Goal: Information Seeking & Learning: Find specific page/section

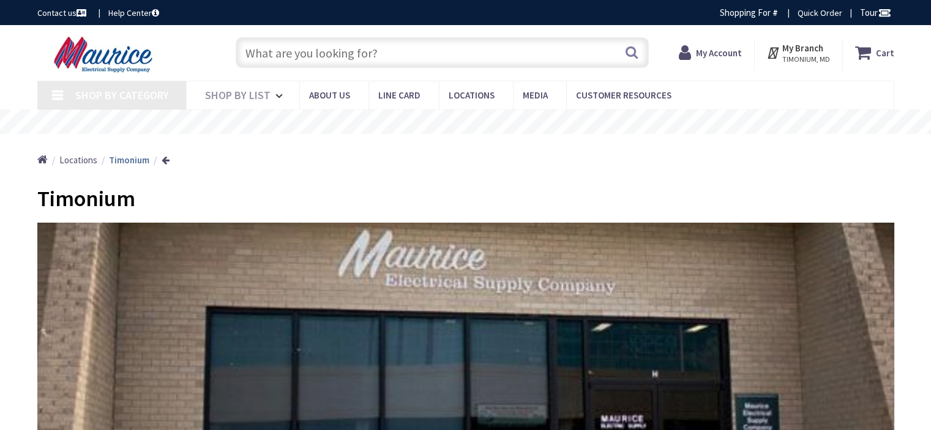
click at [416, 43] on input "text" at bounding box center [442, 52] width 413 height 31
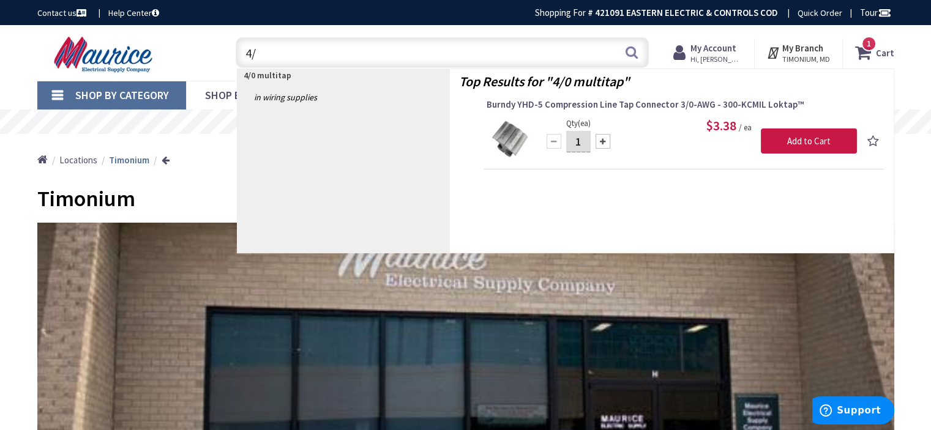
type input "4"
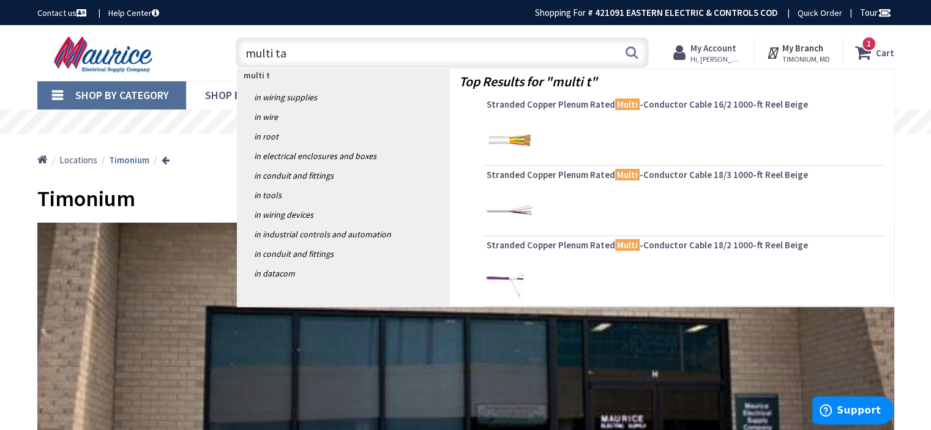
type input "multi tap"
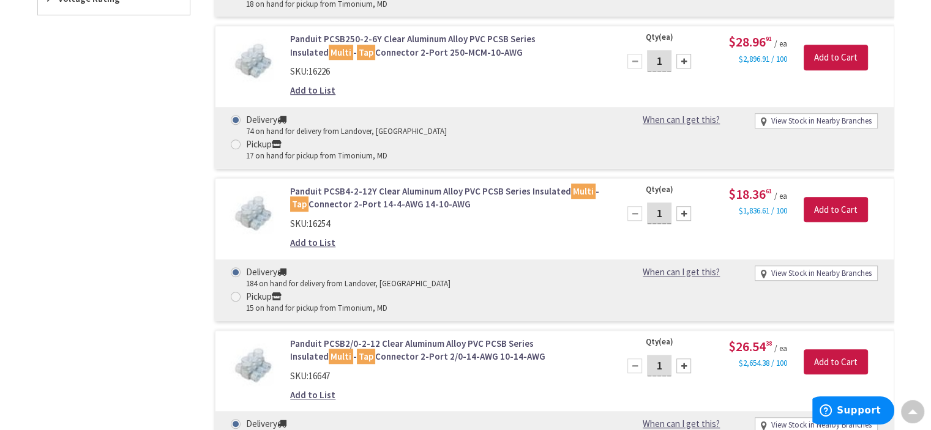
scroll to position [1122, 0]
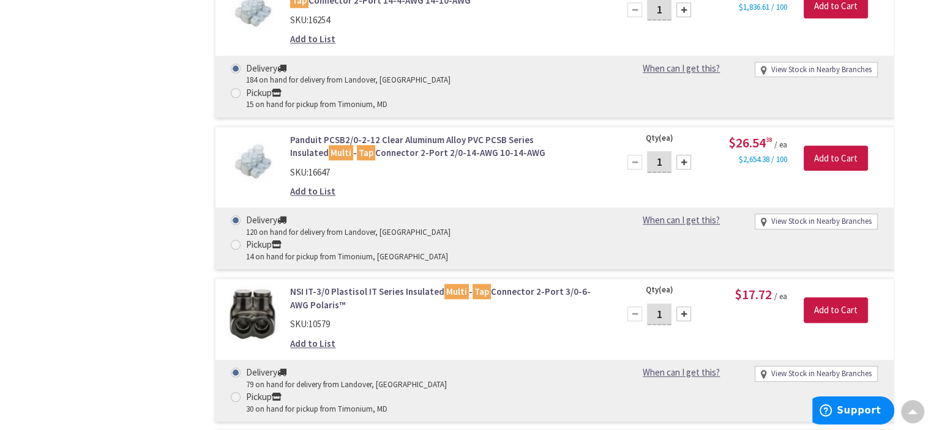
drag, startPoint x: 556, startPoint y: 290, endPoint x: 558, endPoint y: 279, distance: 10.6
drag, startPoint x: 558, startPoint y: 279, endPoint x: 140, endPoint y: 264, distance: 418.5
click at [140, 264] on div "Filters 221 items Pickup [DATE] Timonium, MD (0 mi) (35) [PERSON_NAME], [GEOGRA…" at bounding box center [113, 123] width 153 height 1523
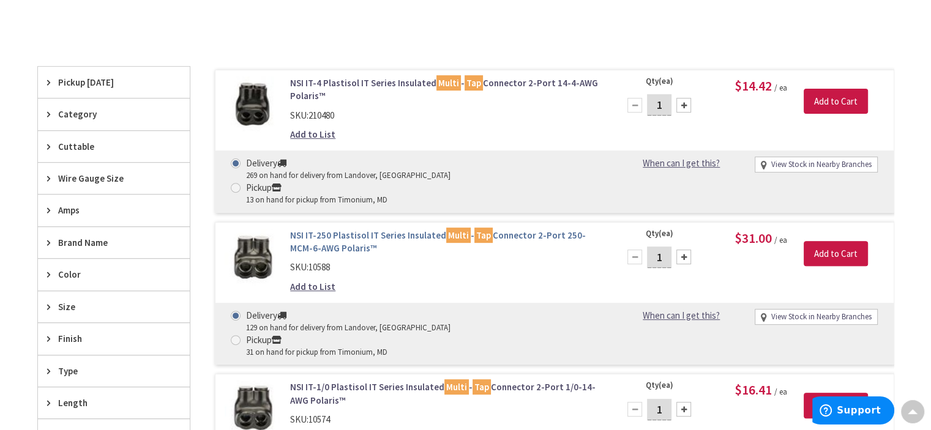
scroll to position [510, 0]
